Goal: Navigation & Orientation: Find specific page/section

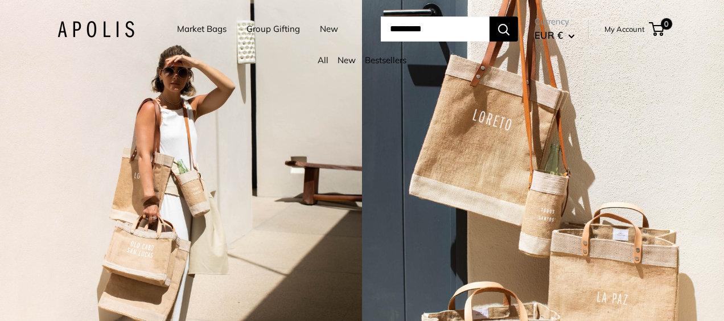
click at [199, 28] on link "Market Bags" at bounding box center [202, 29] width 50 height 16
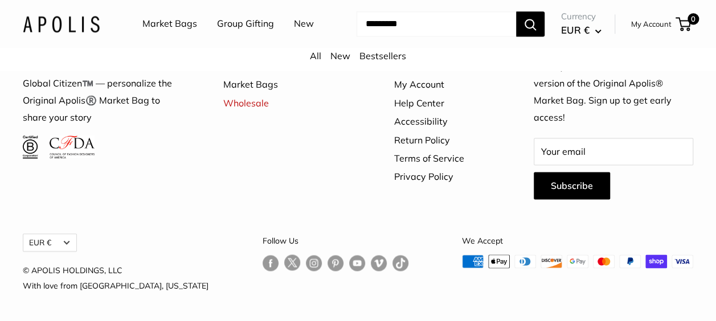
scroll to position [3017, 0]
click at [408, 75] on link "About Us" at bounding box center [444, 66] width 100 height 18
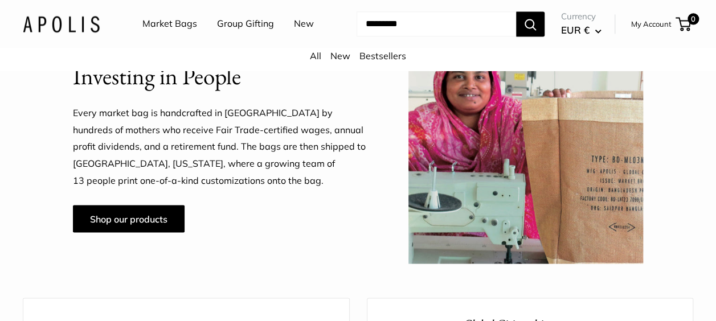
scroll to position [797, 0]
